Goal: Transaction & Acquisition: Purchase product/service

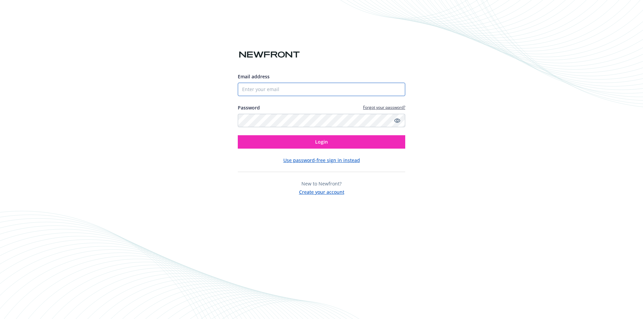
click at [278, 90] on input "Email address" at bounding box center [321, 89] width 167 height 13
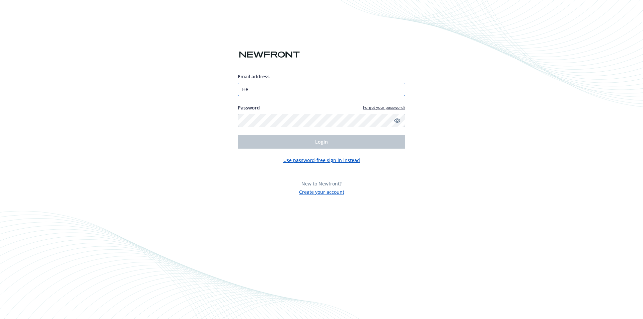
type input "H"
type input "[EMAIL_ADDRESS][DOMAIN_NAME]"
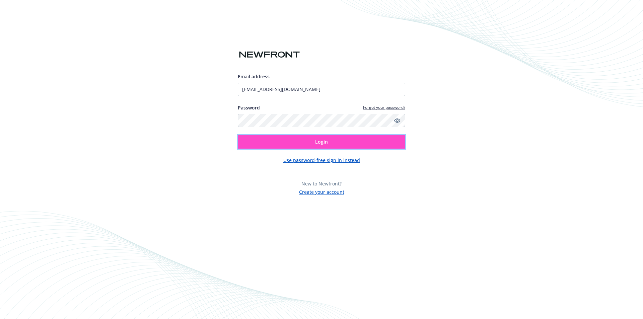
click at [294, 141] on button "Login" at bounding box center [321, 141] width 167 height 13
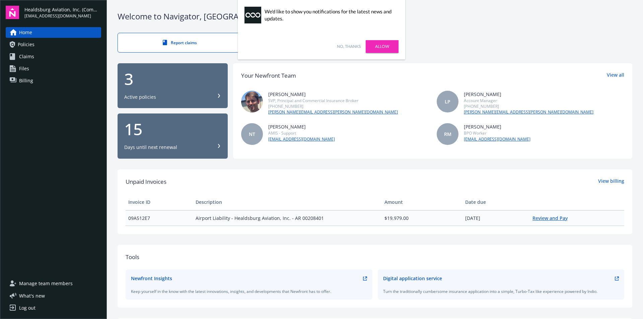
click at [552, 218] on link "Review and Pay" at bounding box center [552, 218] width 41 height 6
click at [494, 28] on div "Welcome to Navigator , Healdsburg Report claims 3 Active policies 15 Days until…" at bounding box center [375, 231] width 536 height 463
click at [340, 46] on link "No, thanks" at bounding box center [349, 47] width 24 height 6
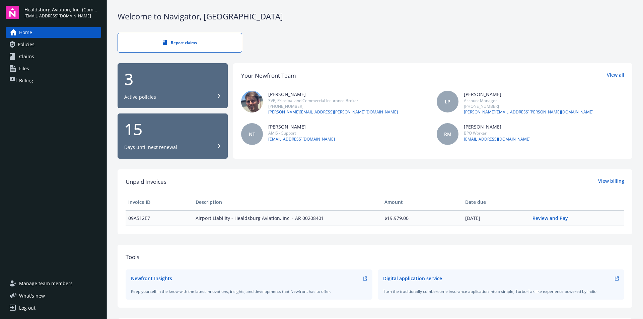
click at [31, 309] on div "Log out" at bounding box center [27, 308] width 16 height 11
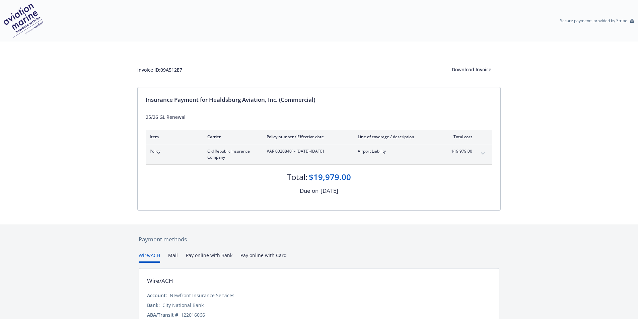
click at [258, 257] on button "Pay online with Card" at bounding box center [263, 257] width 46 height 11
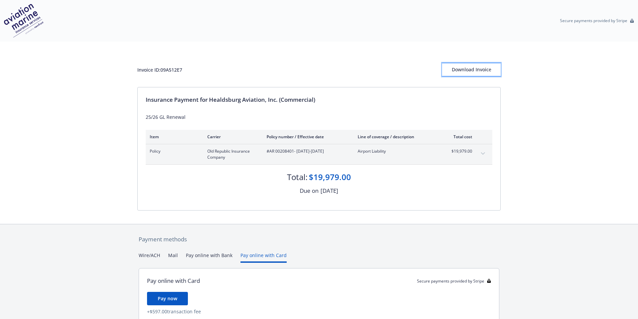
click at [486, 71] on div "Download Invoice" at bounding box center [471, 69] width 59 height 13
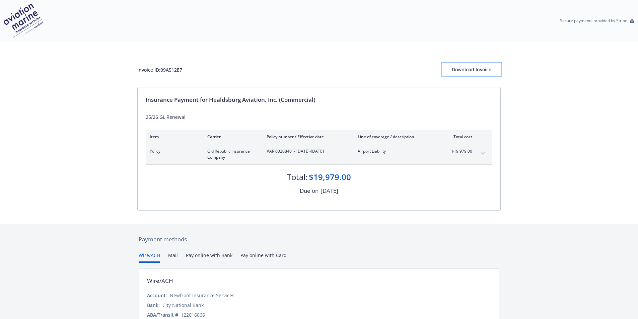
click at [483, 70] on div "Download Invoice" at bounding box center [471, 69] width 59 height 13
